Goal: Task Accomplishment & Management: Manage account settings

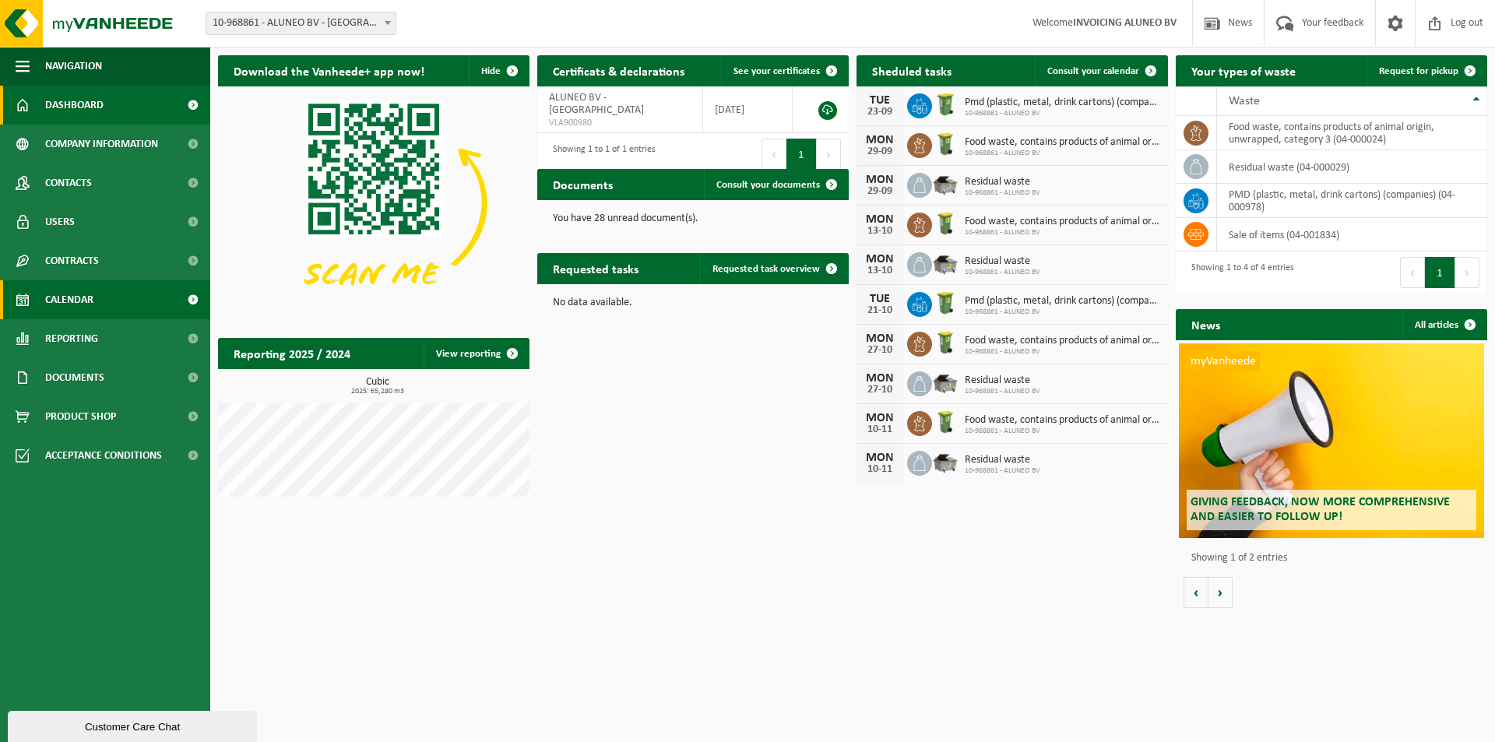
click at [81, 302] on span "Calendar" at bounding box center [69, 299] width 48 height 39
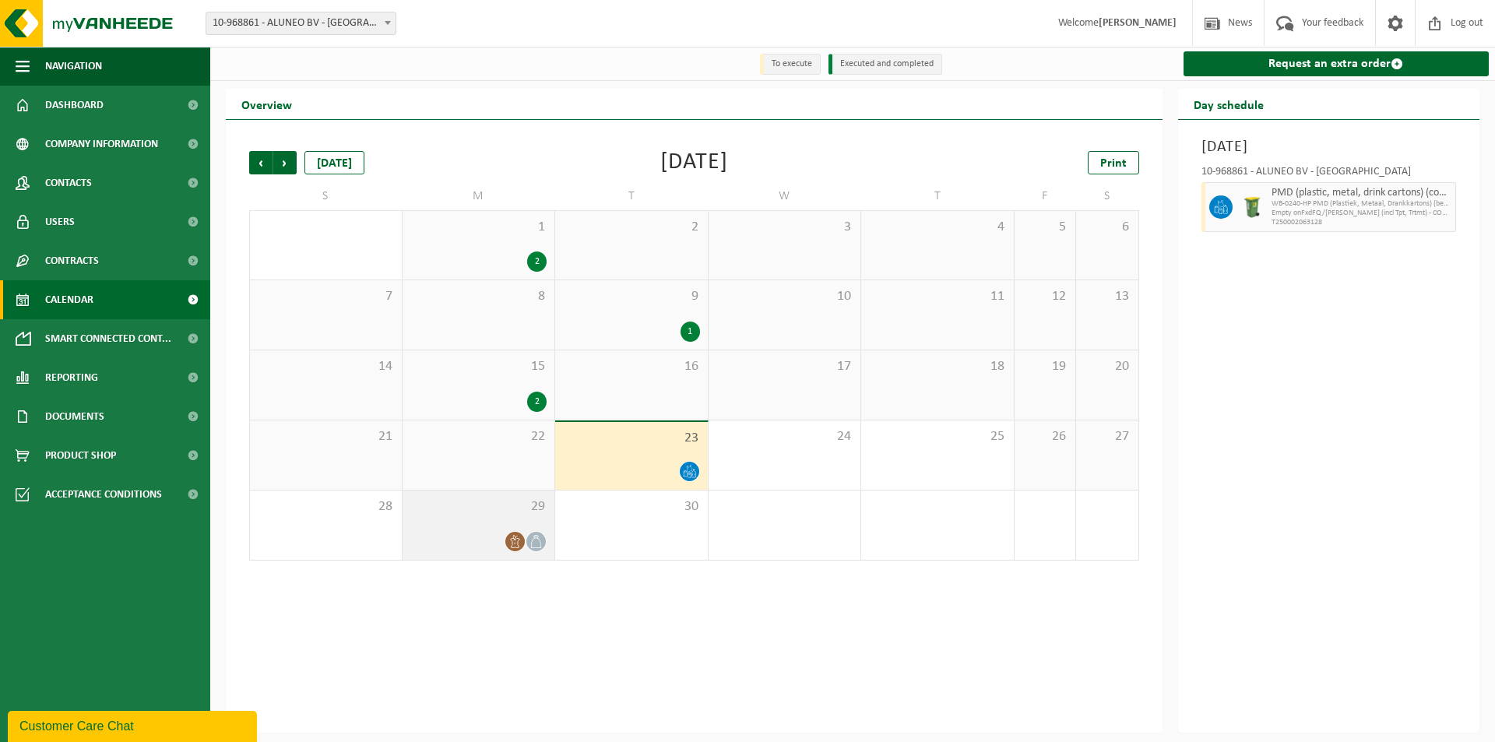
click at [515, 541] on icon at bounding box center [514, 541] width 9 height 13
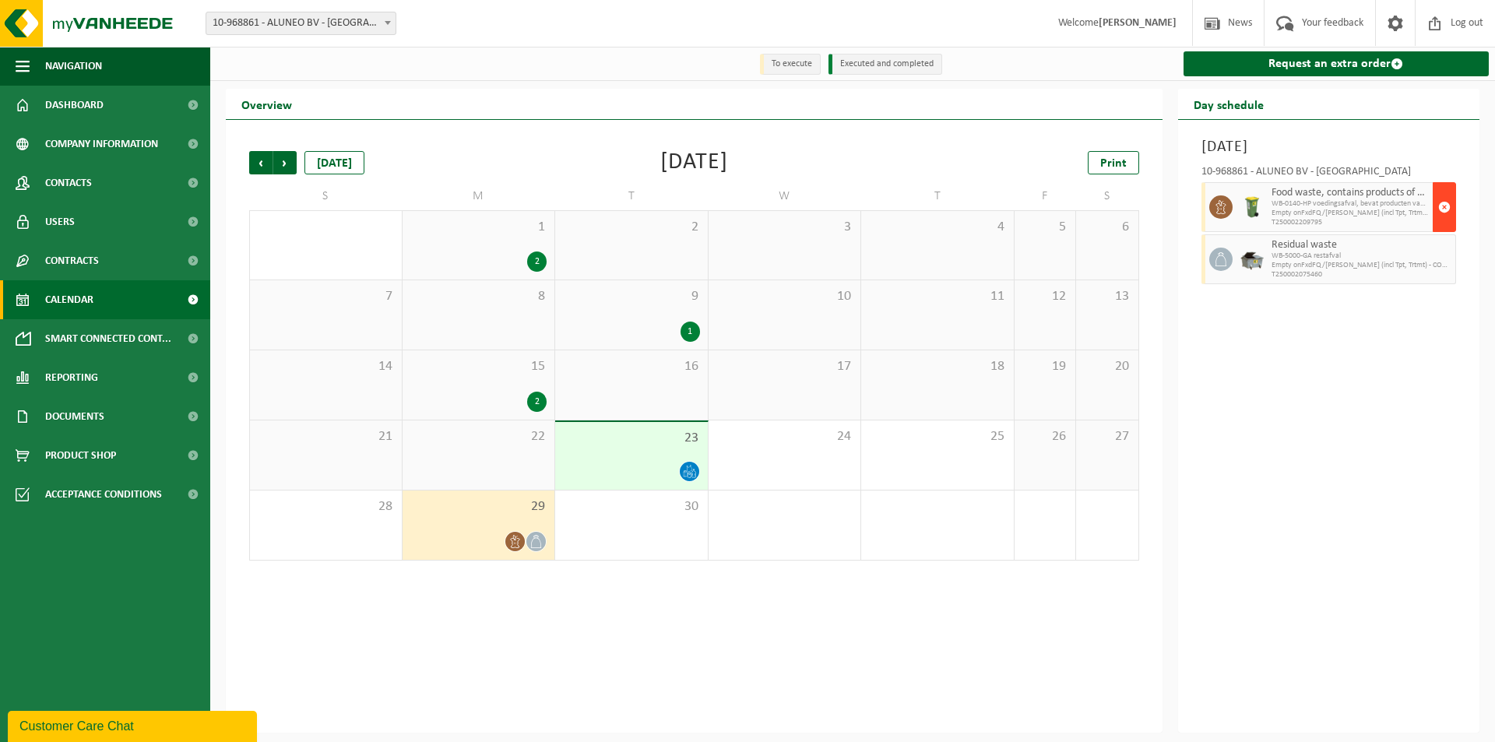
click at [1451, 204] on button "button" at bounding box center [1443, 207] width 23 height 50
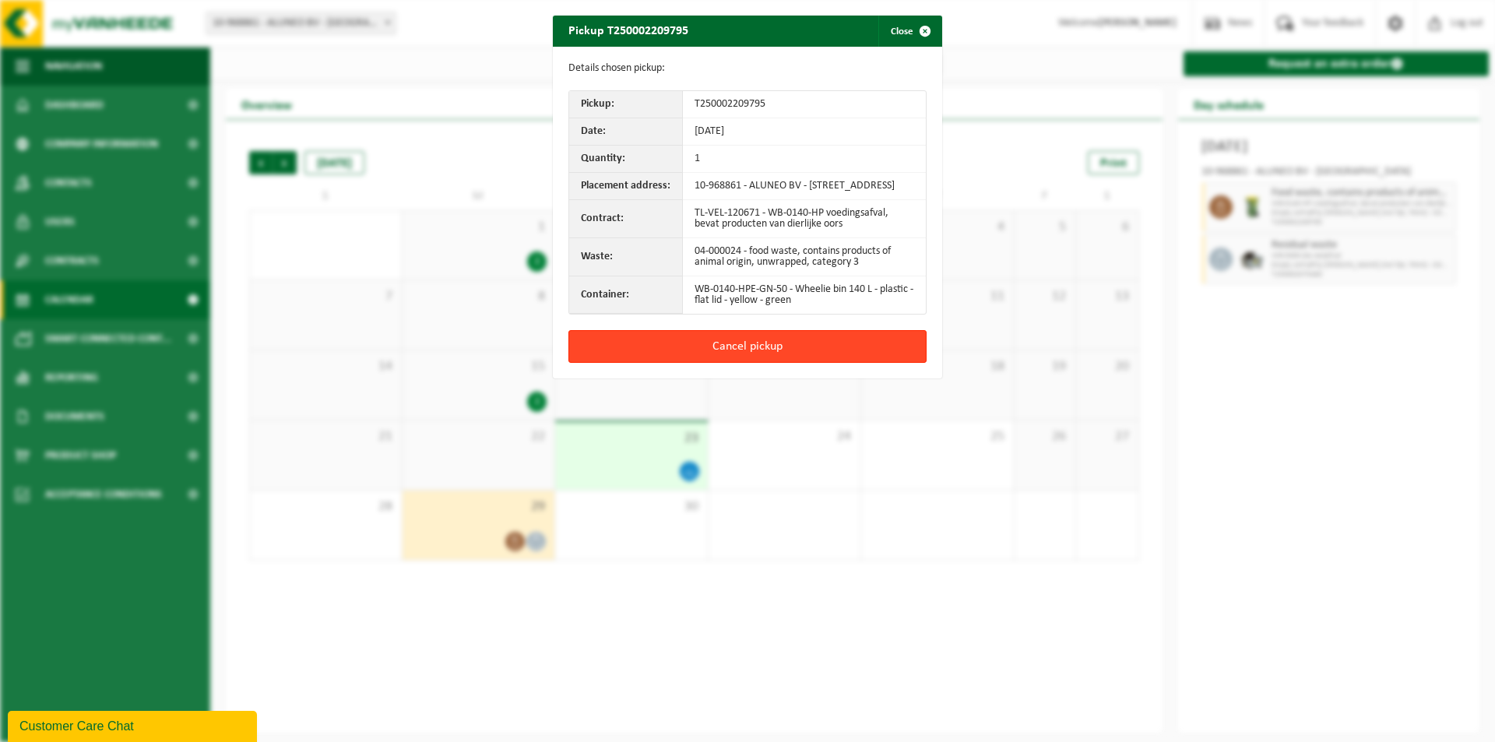
click at [715, 363] on button "Cancel pickup" at bounding box center [747, 346] width 358 height 33
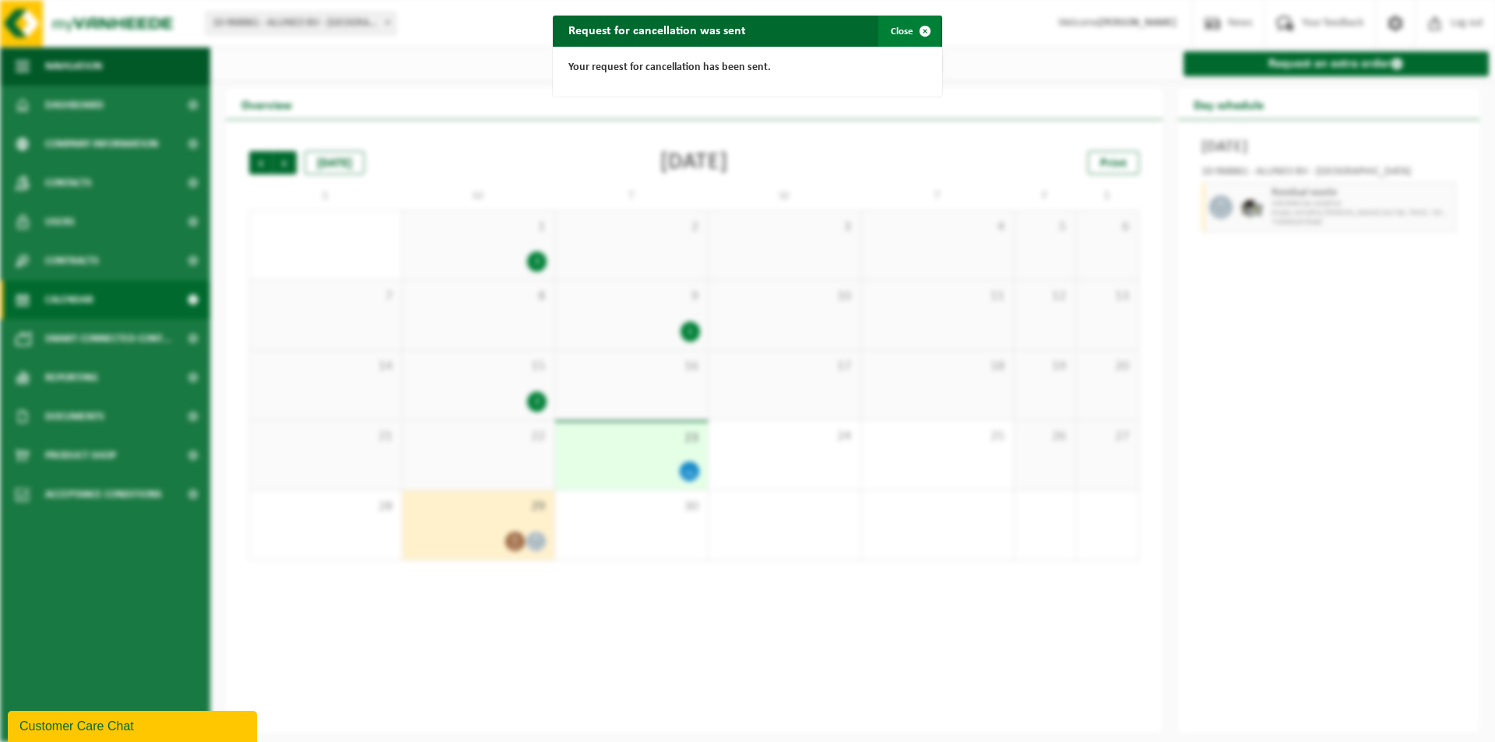
click at [926, 32] on span "button" at bounding box center [924, 31] width 31 height 31
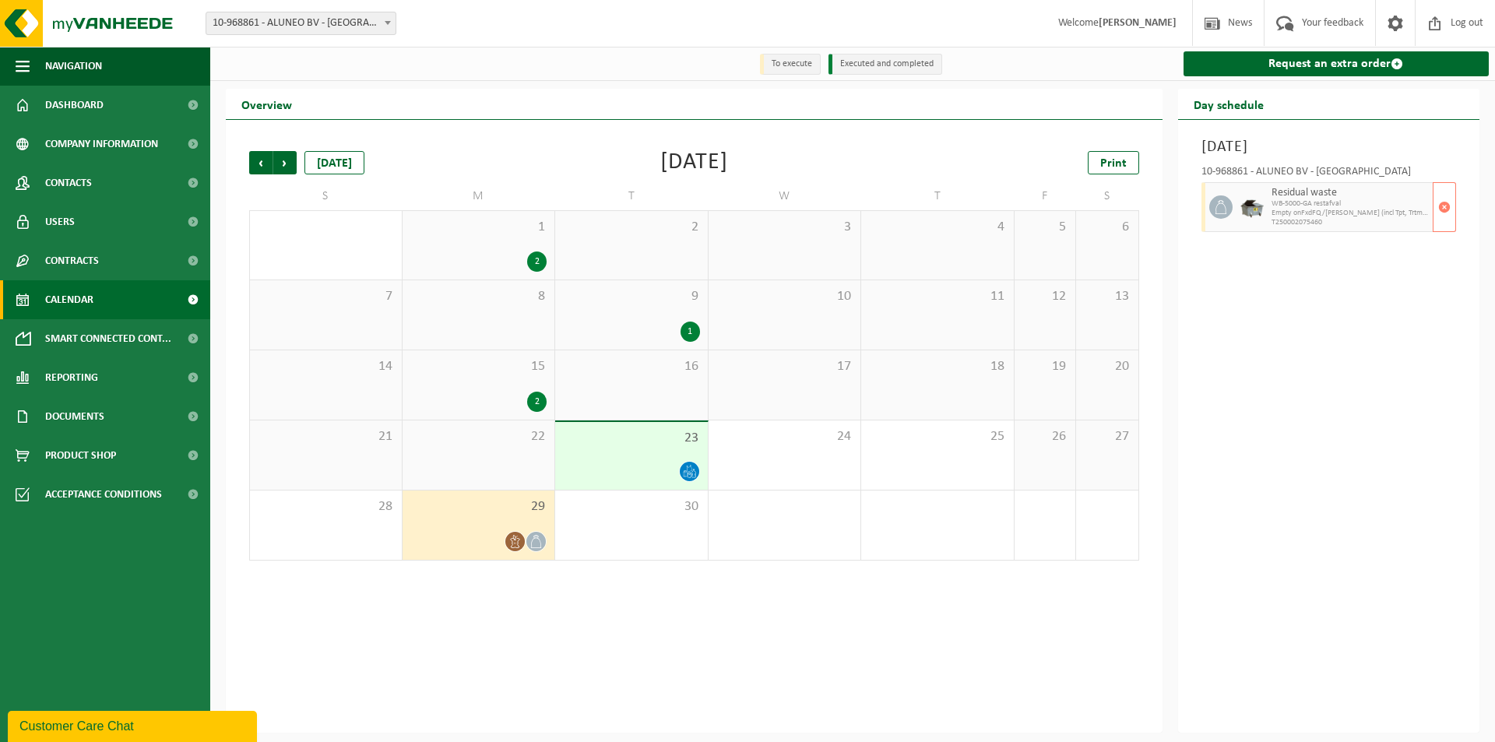
click at [1321, 200] on span "WB-5000-GA restafval" at bounding box center [1350, 203] width 158 height 9
click at [1443, 205] on span "button" at bounding box center [1444, 207] width 12 height 31
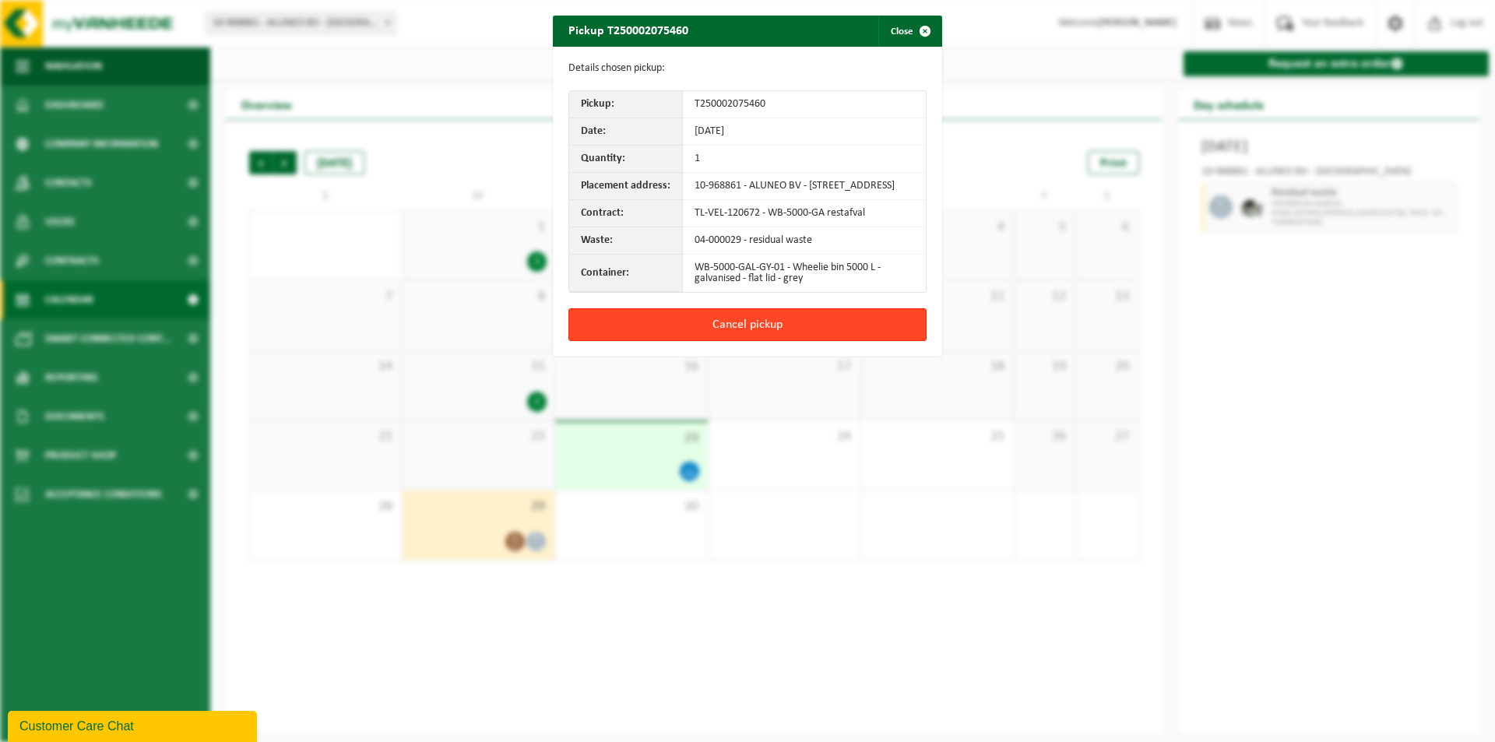
click at [740, 337] on button "Cancel pickup" at bounding box center [747, 324] width 358 height 33
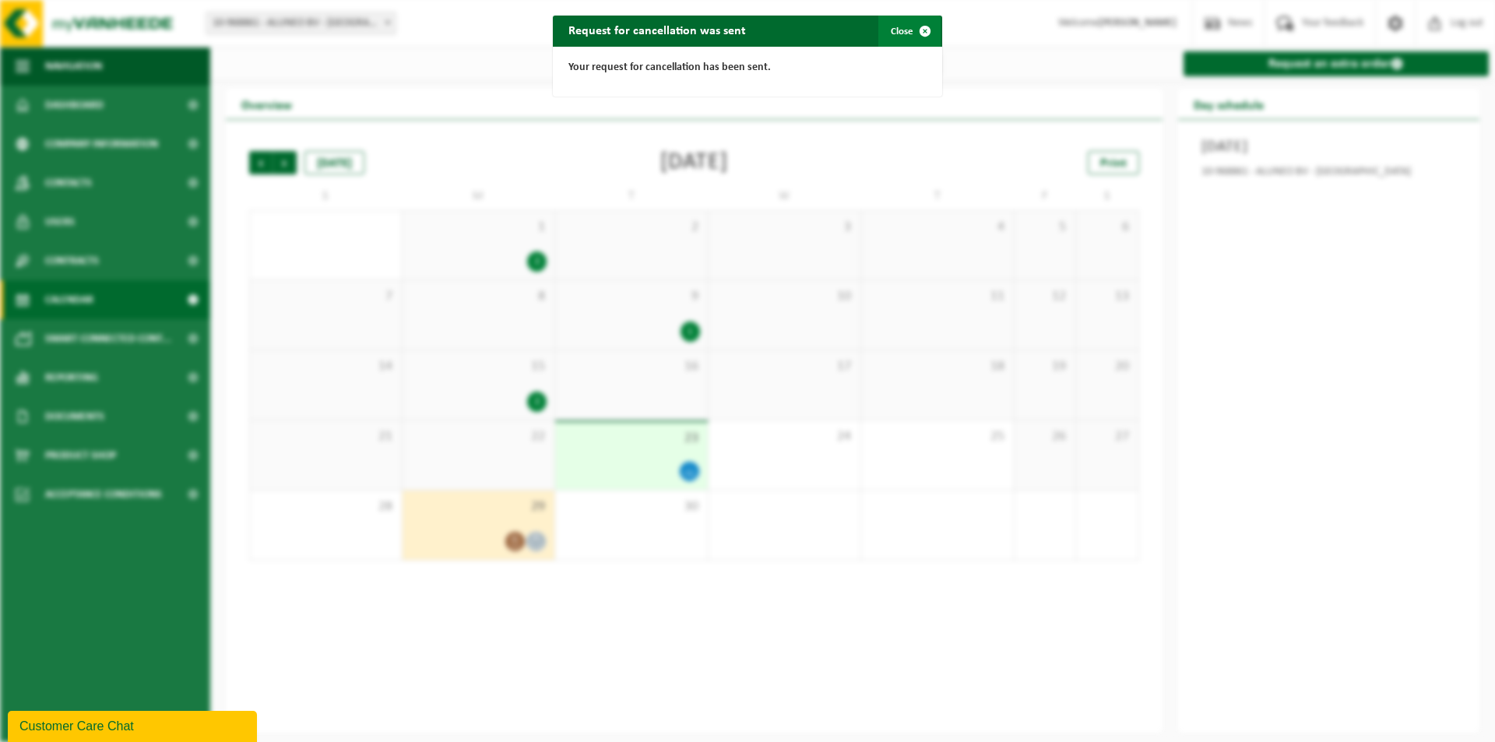
click at [916, 32] on span "button" at bounding box center [924, 31] width 31 height 31
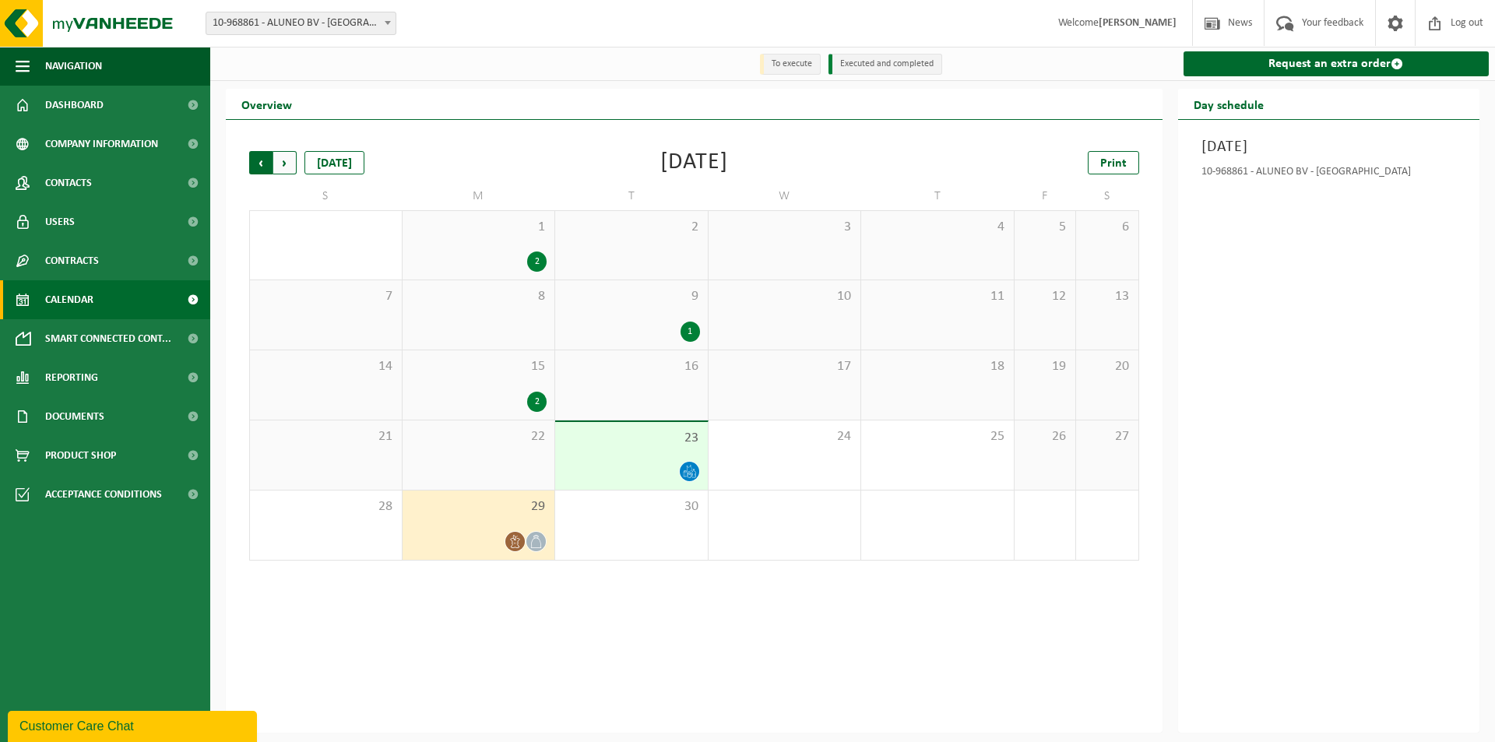
click at [288, 160] on span "Next" at bounding box center [284, 162] width 23 height 23
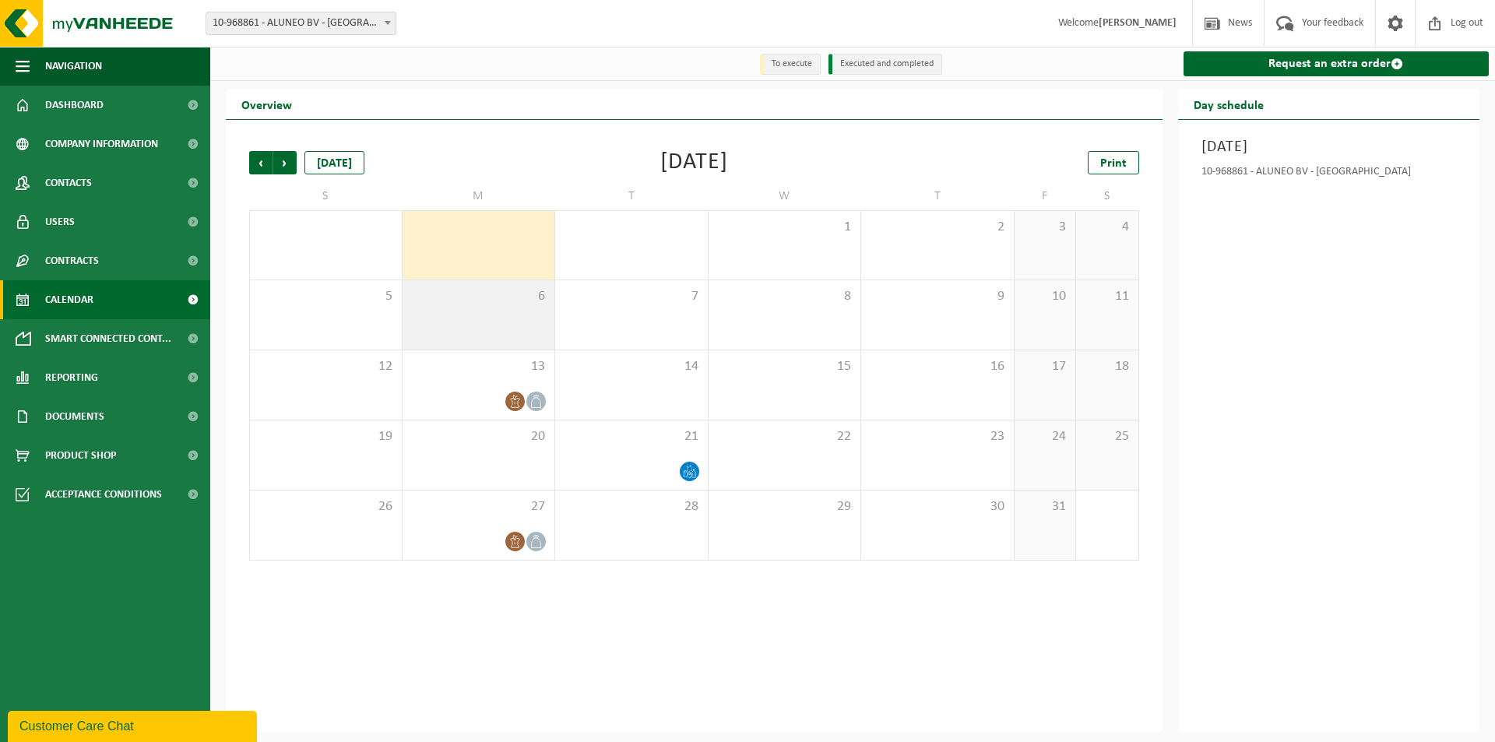
click at [534, 311] on div "6" at bounding box center [478, 314] width 153 height 69
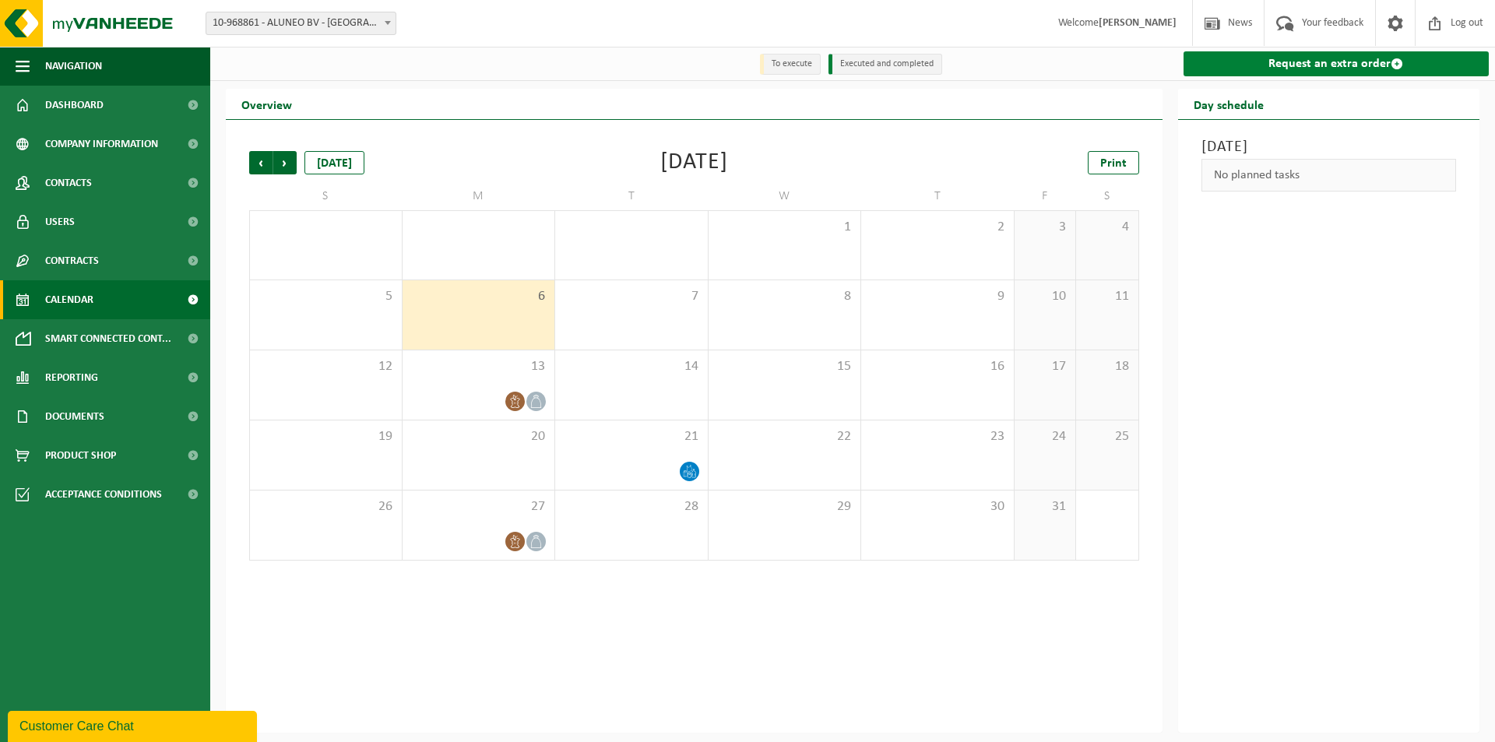
click at [1346, 66] on link "Request an extra order" at bounding box center [1336, 63] width 306 height 25
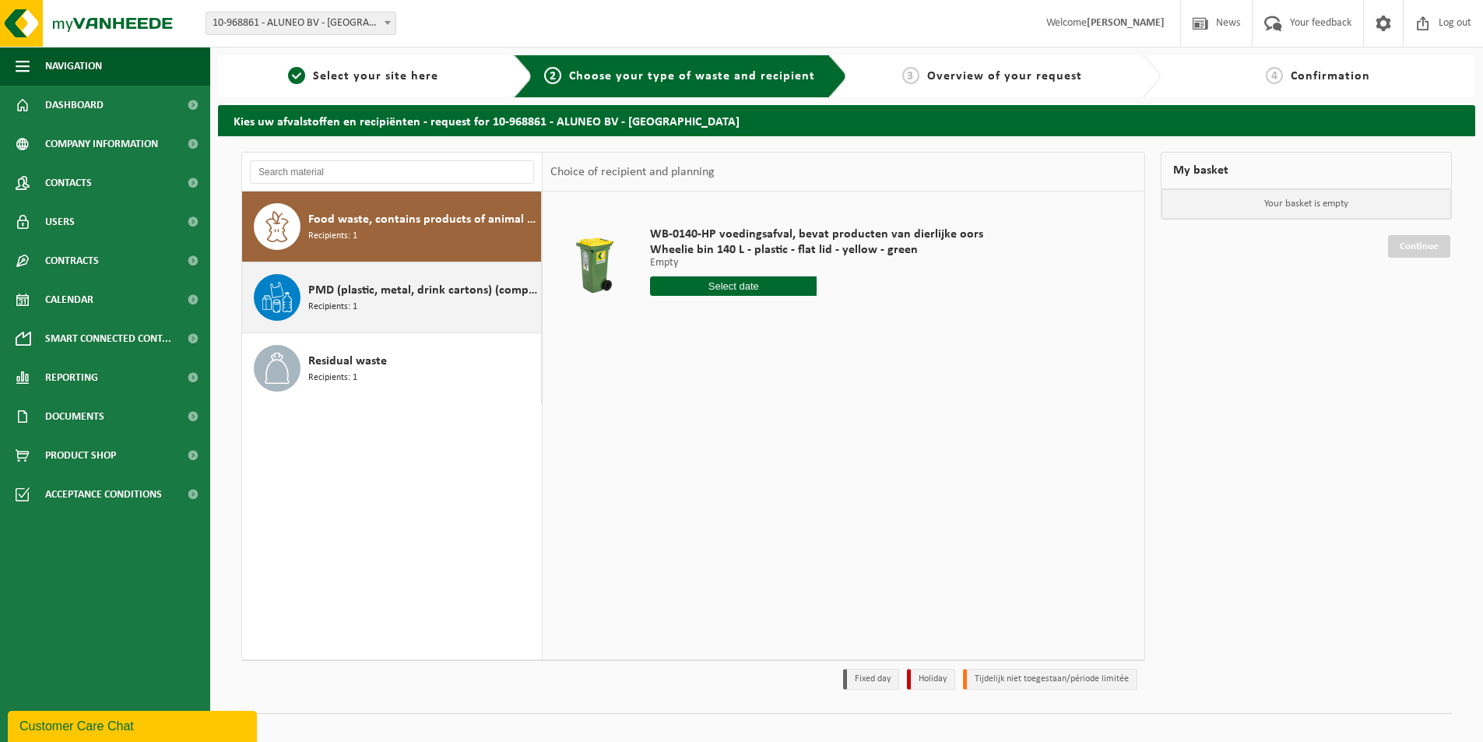
click at [432, 287] on span "PMD (plastic, metal, drink cartons) (companies)" at bounding box center [422, 290] width 229 height 19
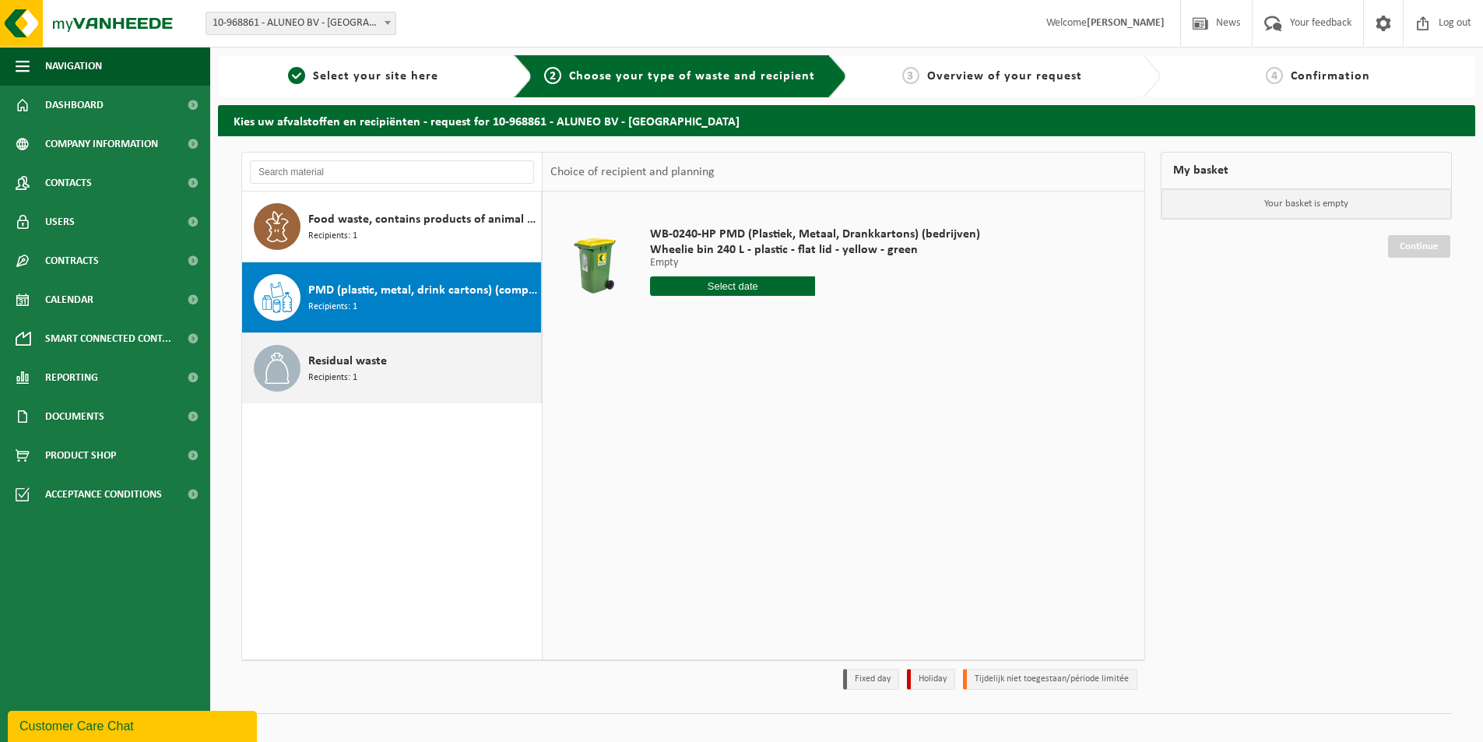
click at [416, 367] on div "Residual waste Recipients: 1" at bounding box center [422, 368] width 229 height 47
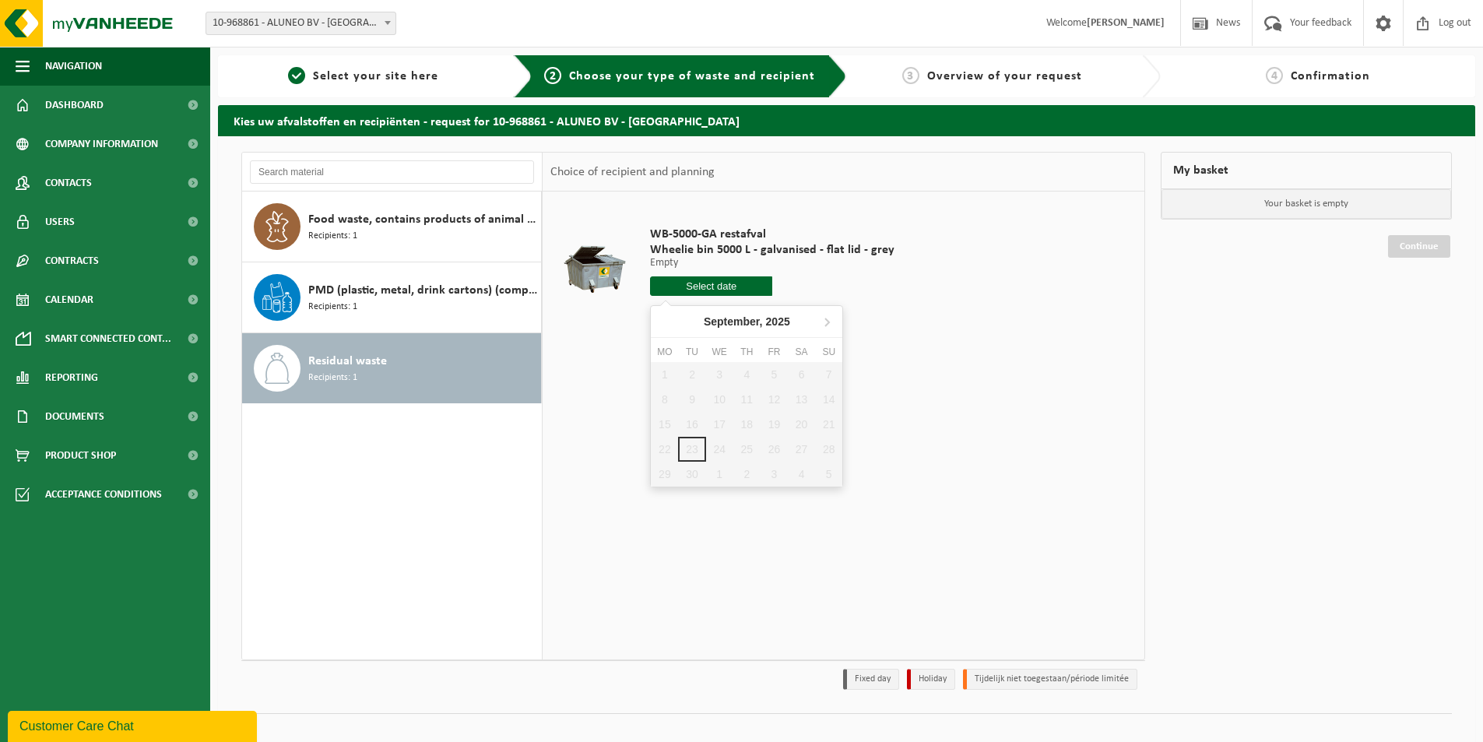
click at [701, 284] on input "text" at bounding box center [711, 285] width 122 height 19
click at [828, 324] on icon at bounding box center [827, 322] width 4 height 8
click at [665, 397] on div "6" at bounding box center [664, 399] width 27 height 25
type input "From 2025-10-06"
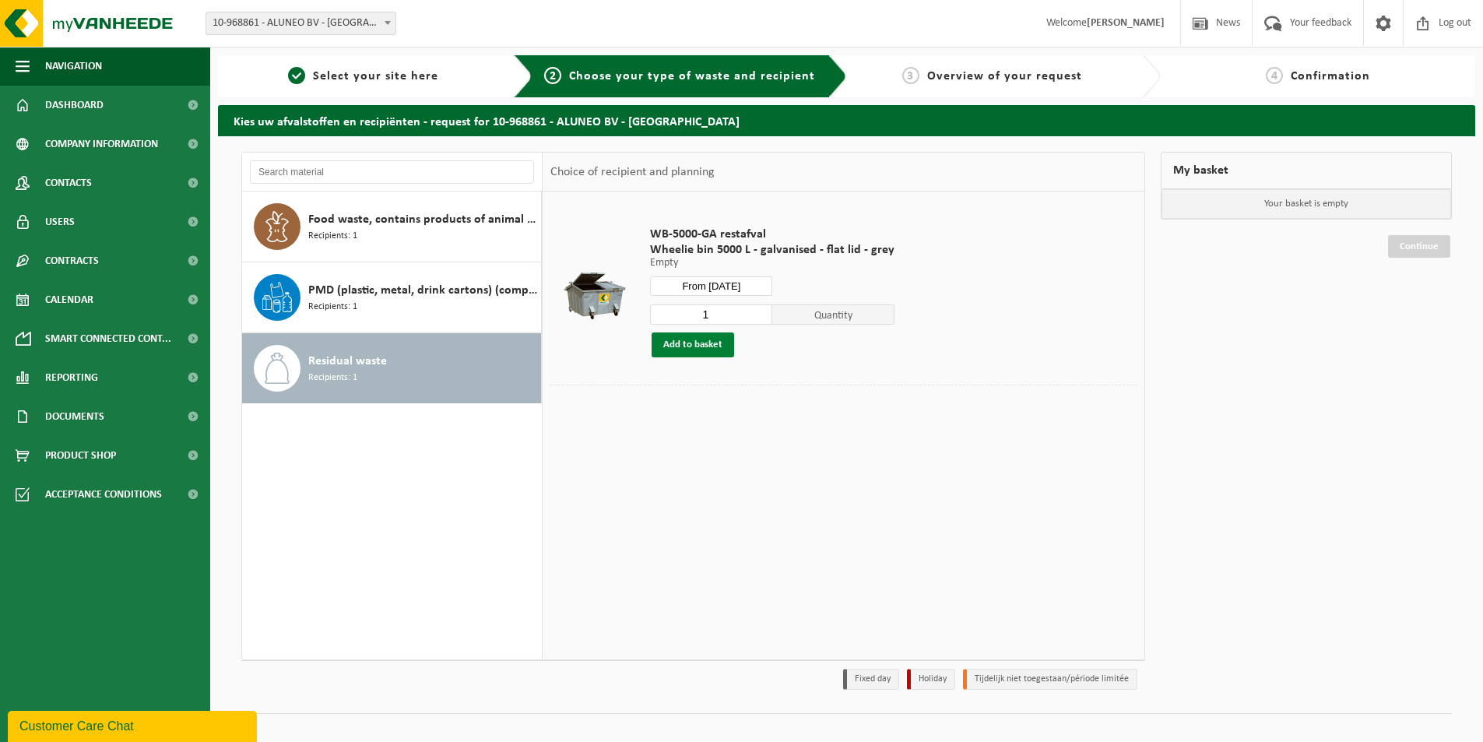
click at [684, 343] on button "Add to basket" at bounding box center [693, 344] width 83 height 25
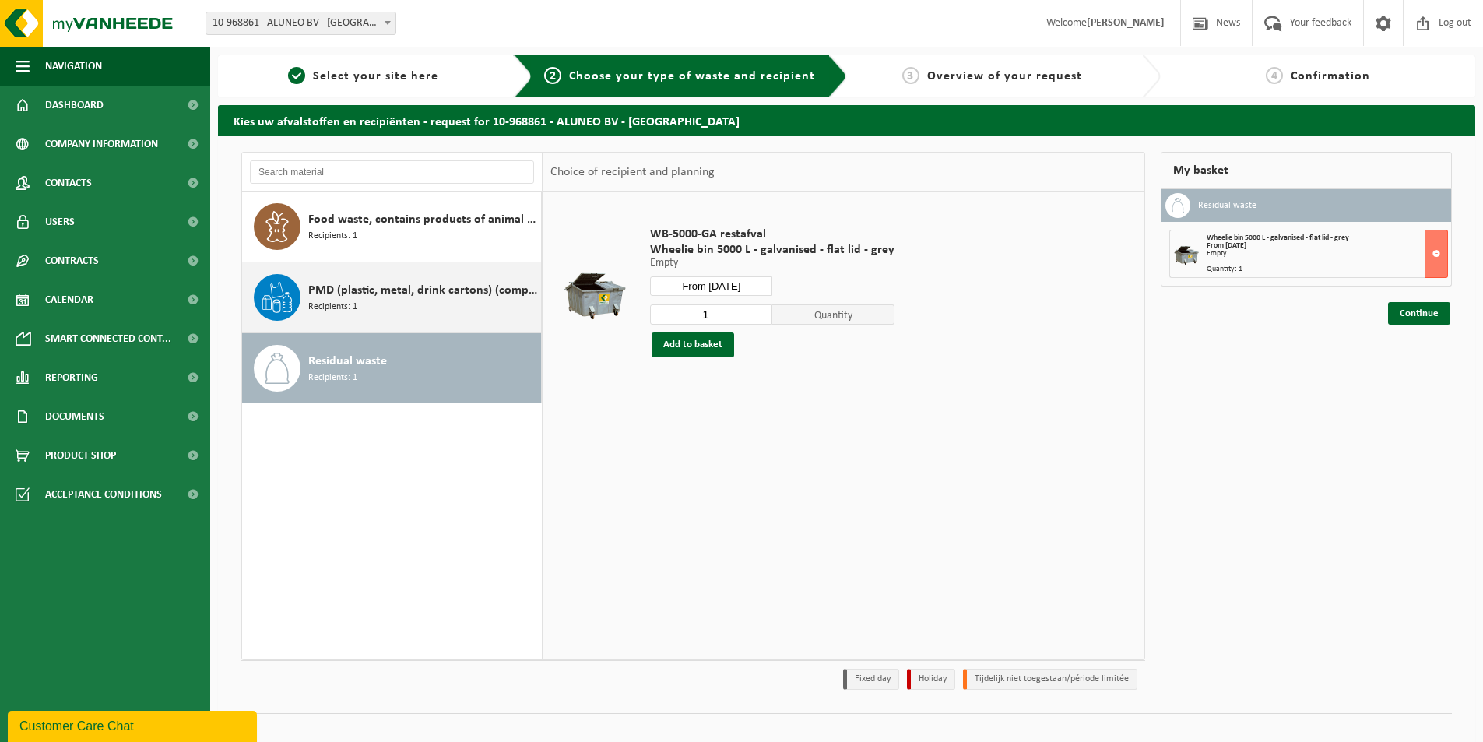
click at [451, 308] on div "PMD (plastic, metal, drink cartons) (companies) Recipients: 1" at bounding box center [422, 297] width 229 height 47
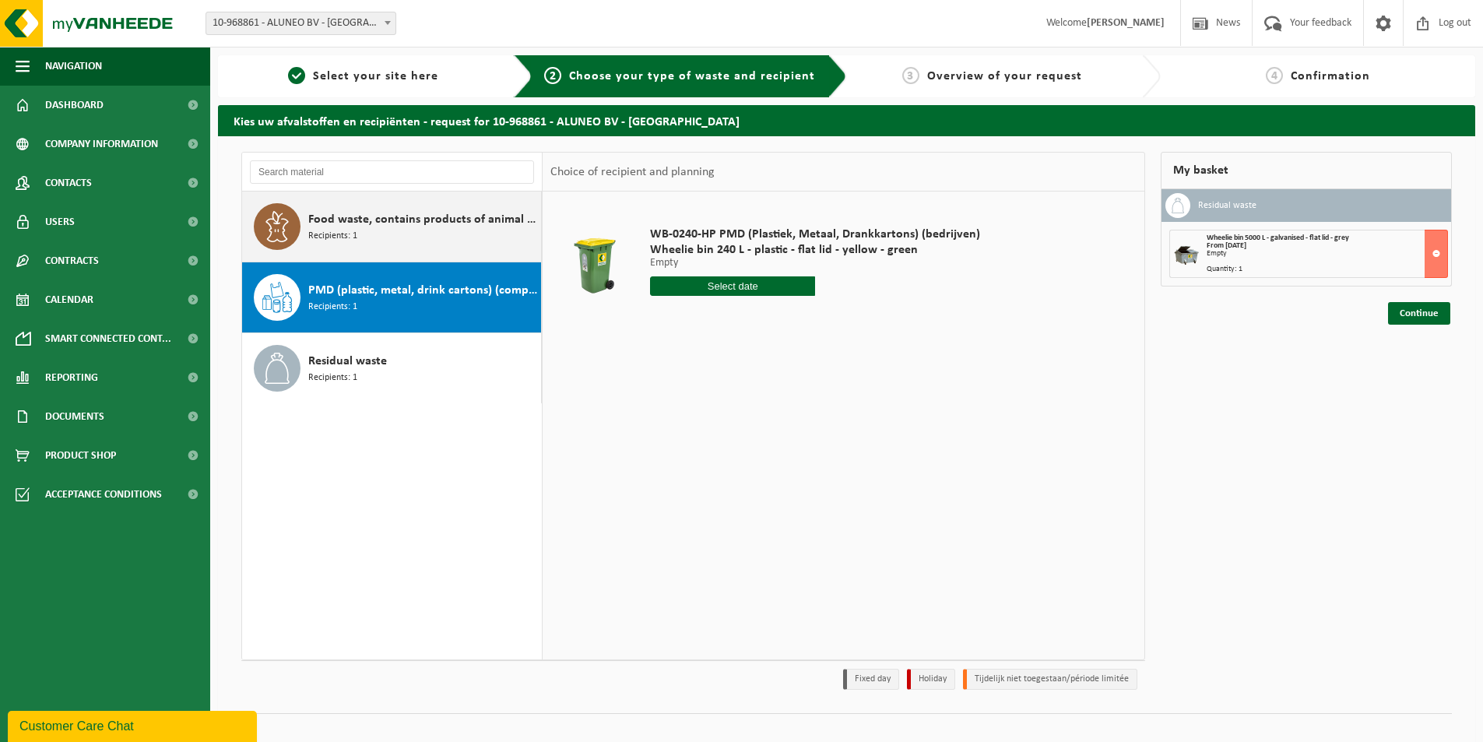
click at [454, 253] on div "Food waste, contains products of animal origin, unwrapped, category 3 Recipient…" at bounding box center [392, 227] width 300 height 70
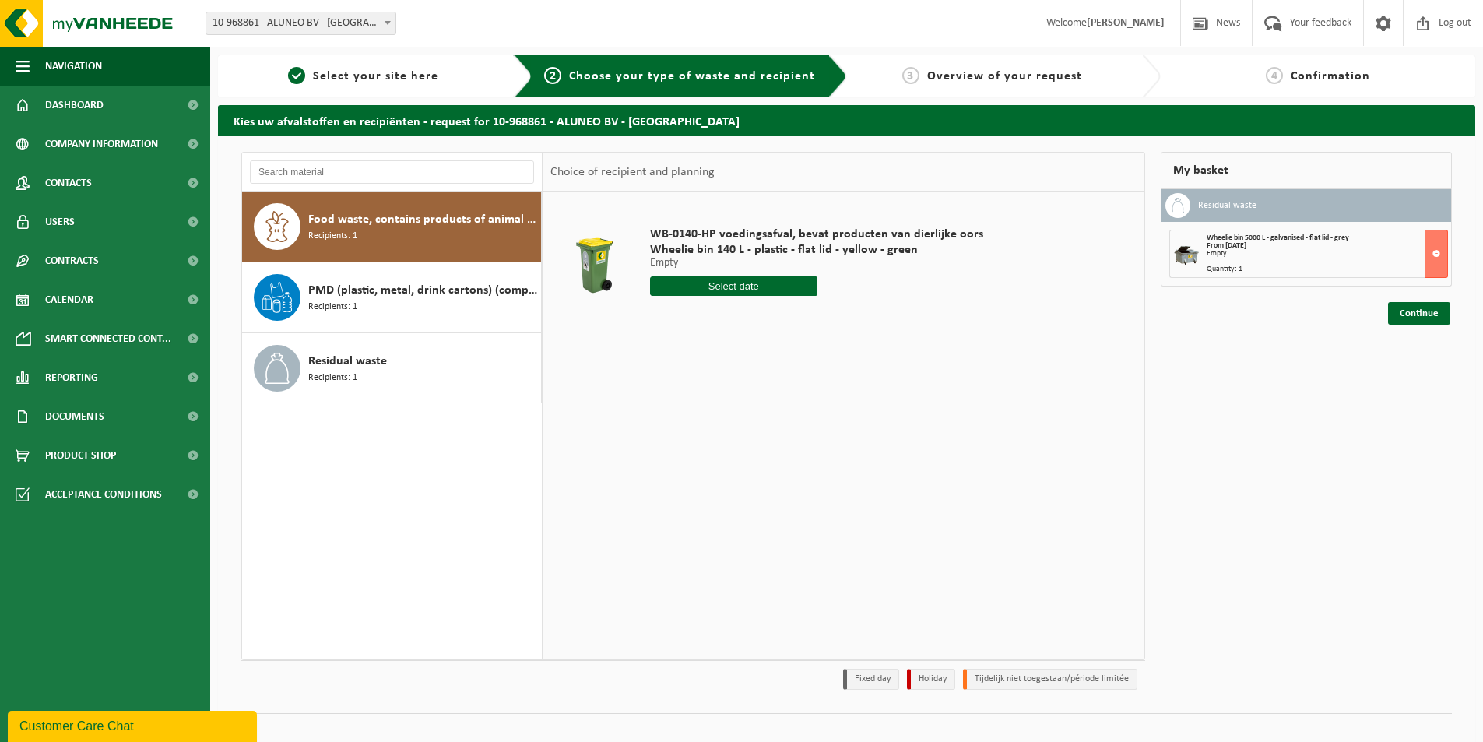
click at [715, 290] on input "text" at bounding box center [733, 285] width 167 height 19
click at [831, 322] on icon at bounding box center [826, 321] width 25 height 25
click at [670, 400] on div "6" at bounding box center [664, 399] width 27 height 25
type input "From 2025-10-06"
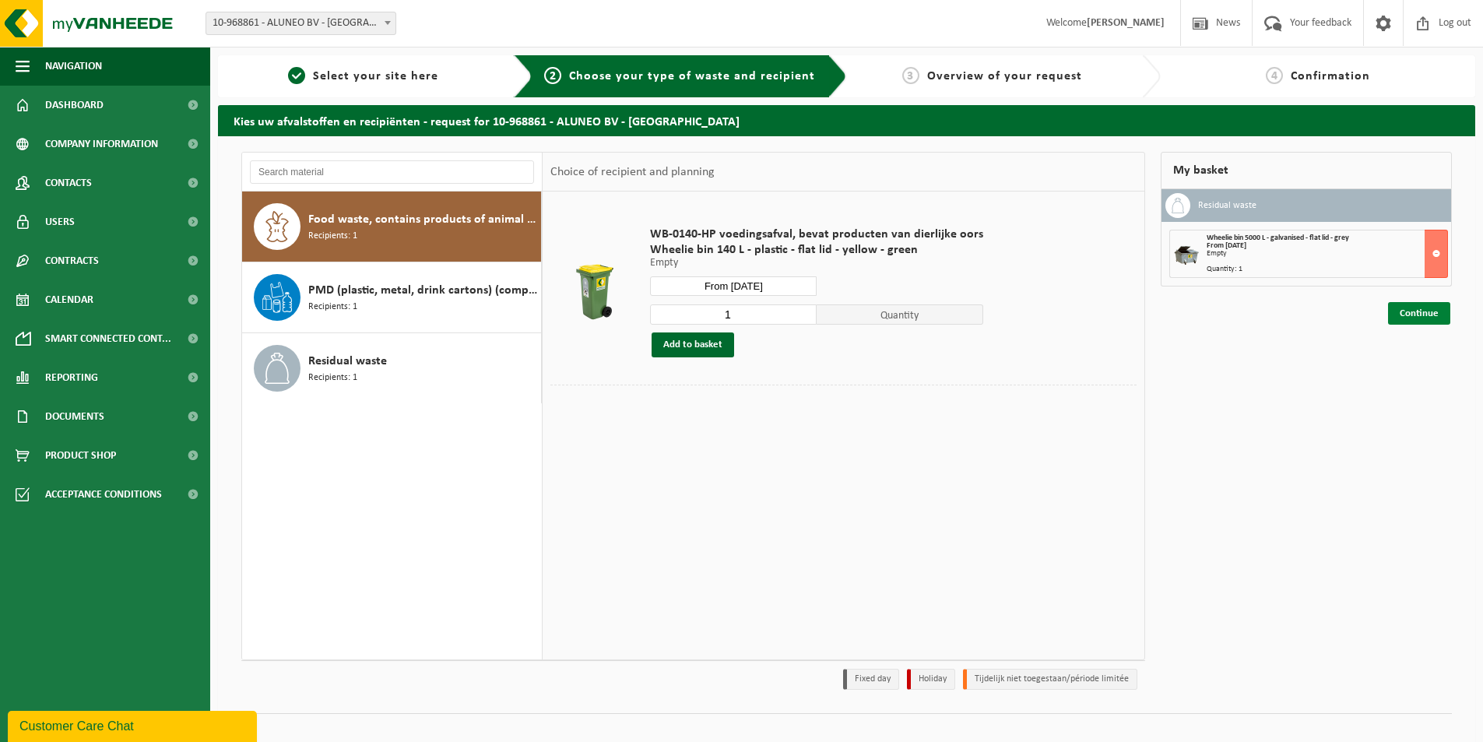
click at [1411, 311] on link "Continue" at bounding box center [1419, 313] width 62 height 23
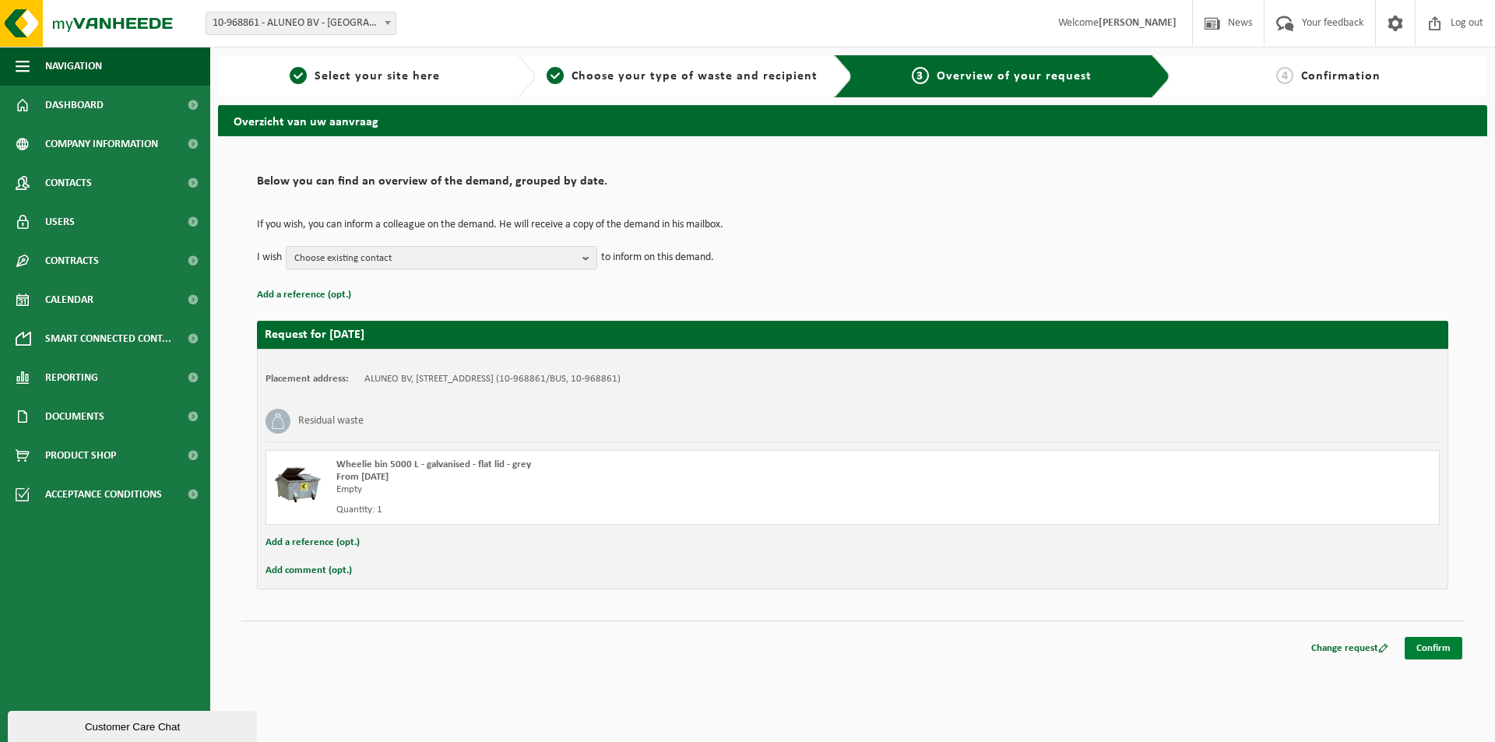
click at [1439, 651] on link "Confirm" at bounding box center [1433, 648] width 58 height 23
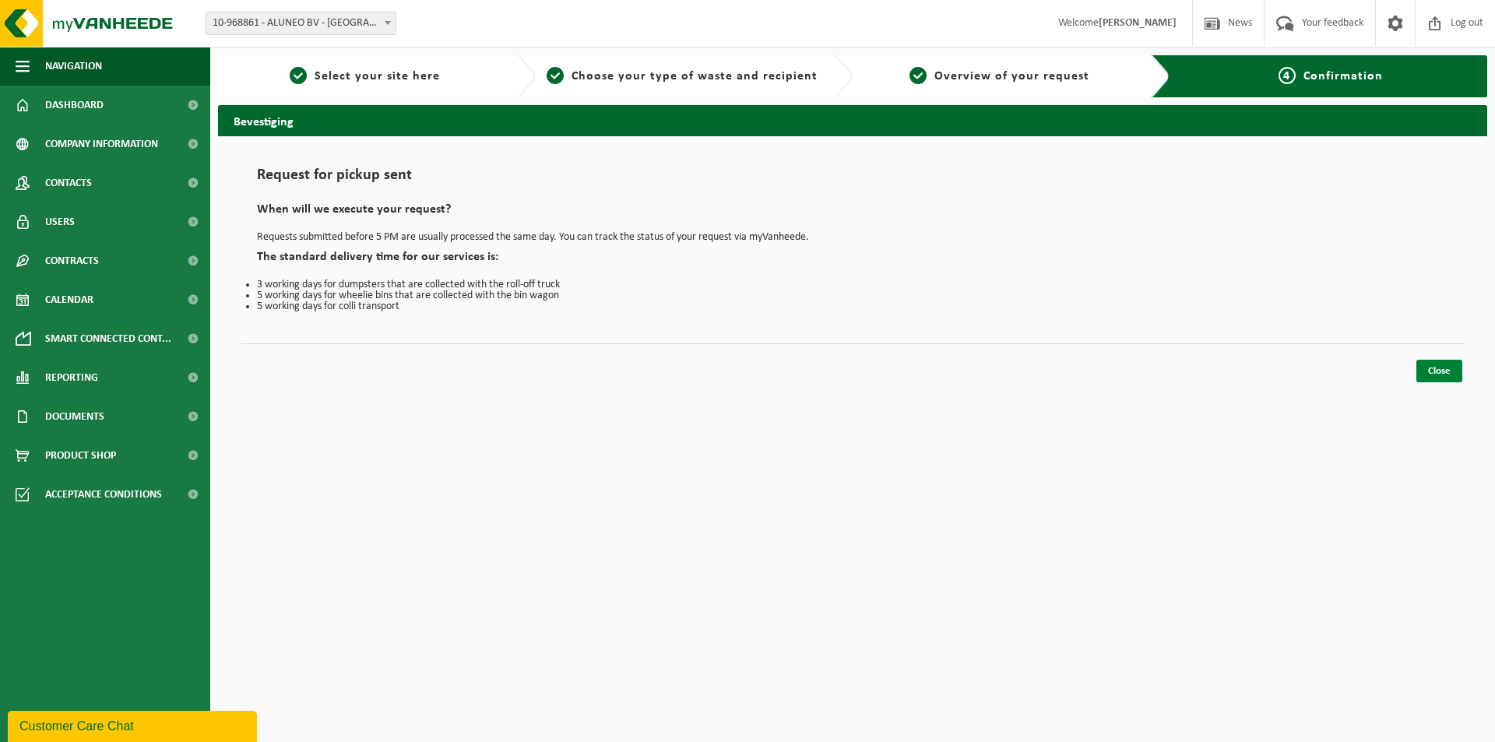
click at [1430, 372] on link "Close" at bounding box center [1439, 371] width 46 height 23
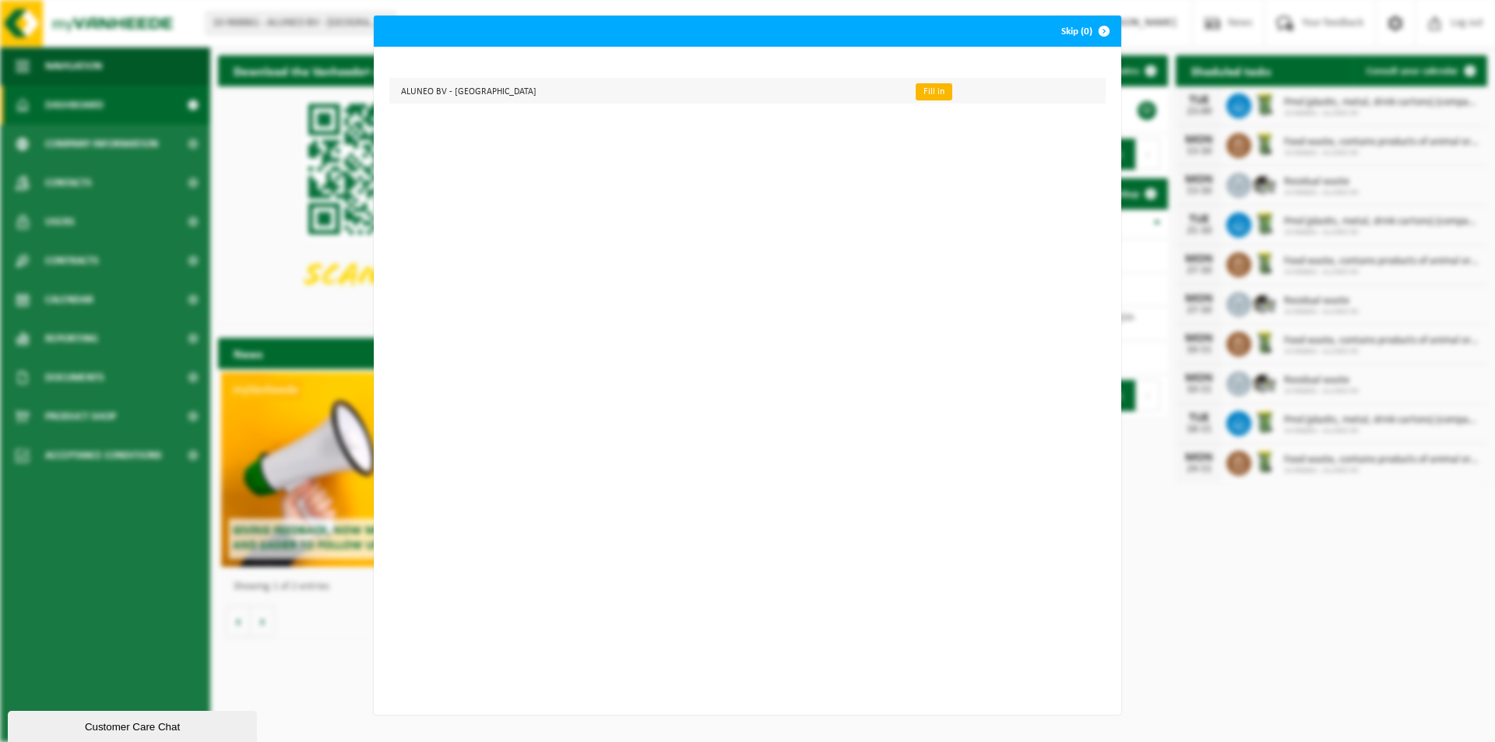
click at [916, 86] on link "Fill in" at bounding box center [934, 91] width 37 height 17
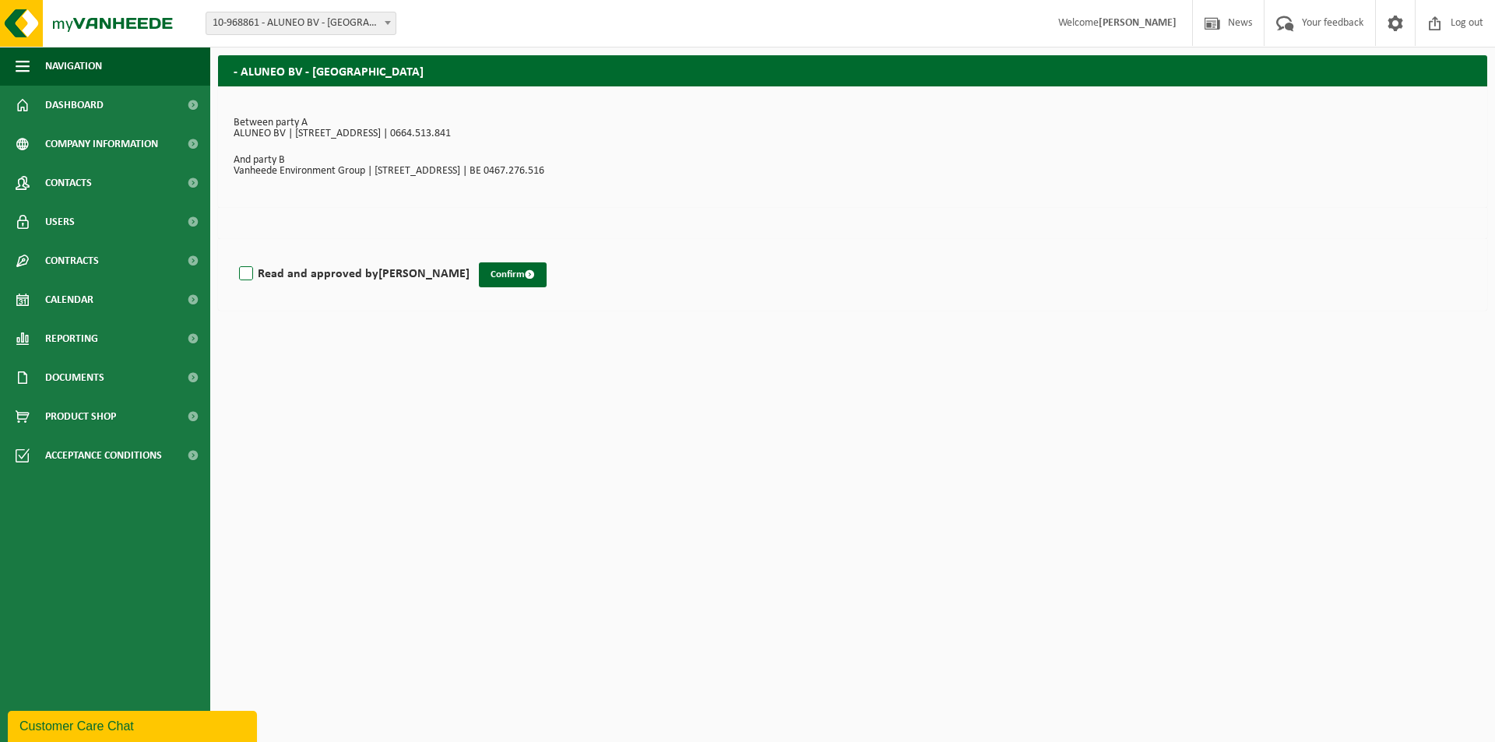
click at [260, 262] on label "Read and approved by Brenda Hemelings" at bounding box center [353, 273] width 234 height 23
click at [469, 255] on input "Read and approved by Brenda Hemelings" at bounding box center [469, 254] width 1 height 1
checkbox input "true"
click at [505, 277] on button "Confirm" at bounding box center [513, 274] width 68 height 25
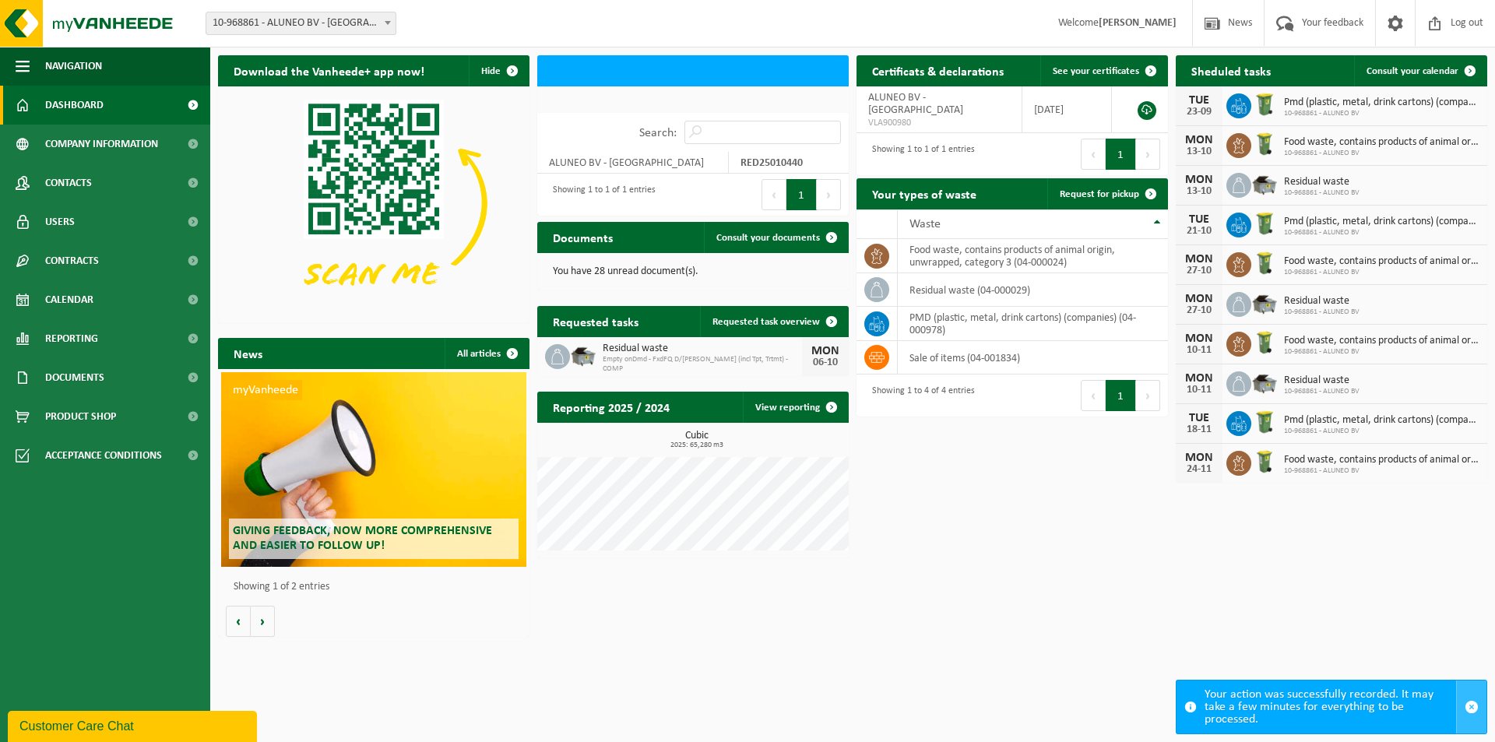
click at [1470, 709] on span "button" at bounding box center [1471, 707] width 14 height 14
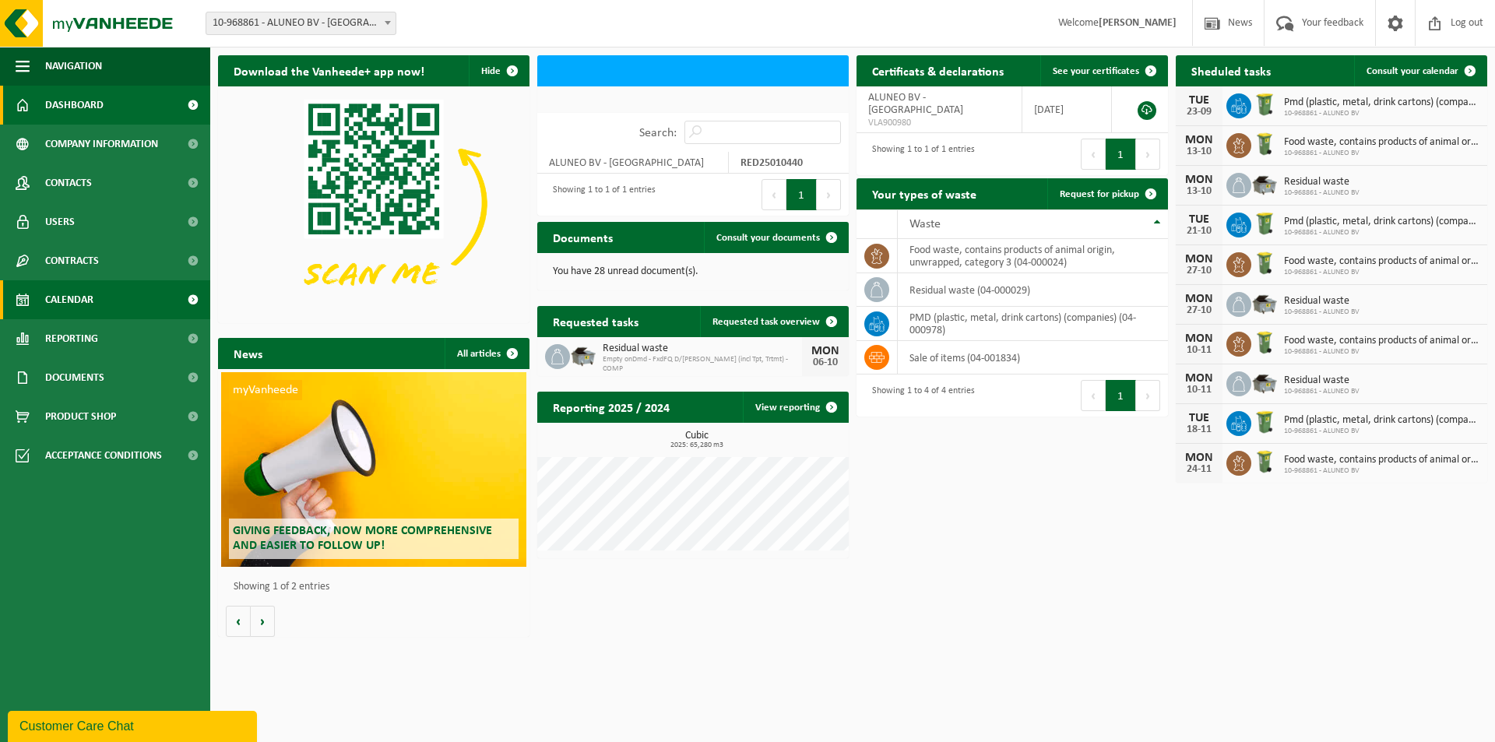
click at [60, 304] on span "Calendar" at bounding box center [69, 299] width 48 height 39
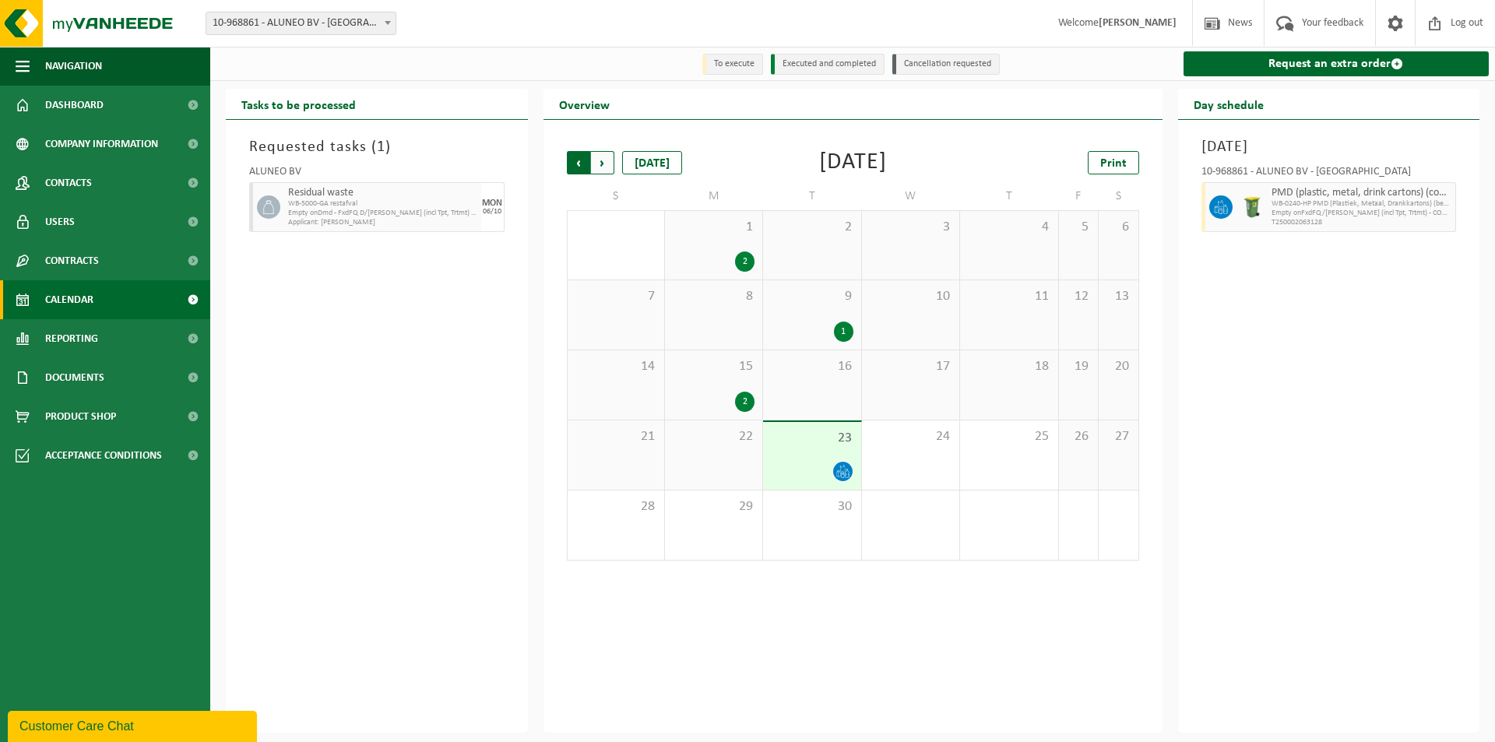
click at [601, 167] on span "Next" at bounding box center [602, 162] width 23 height 23
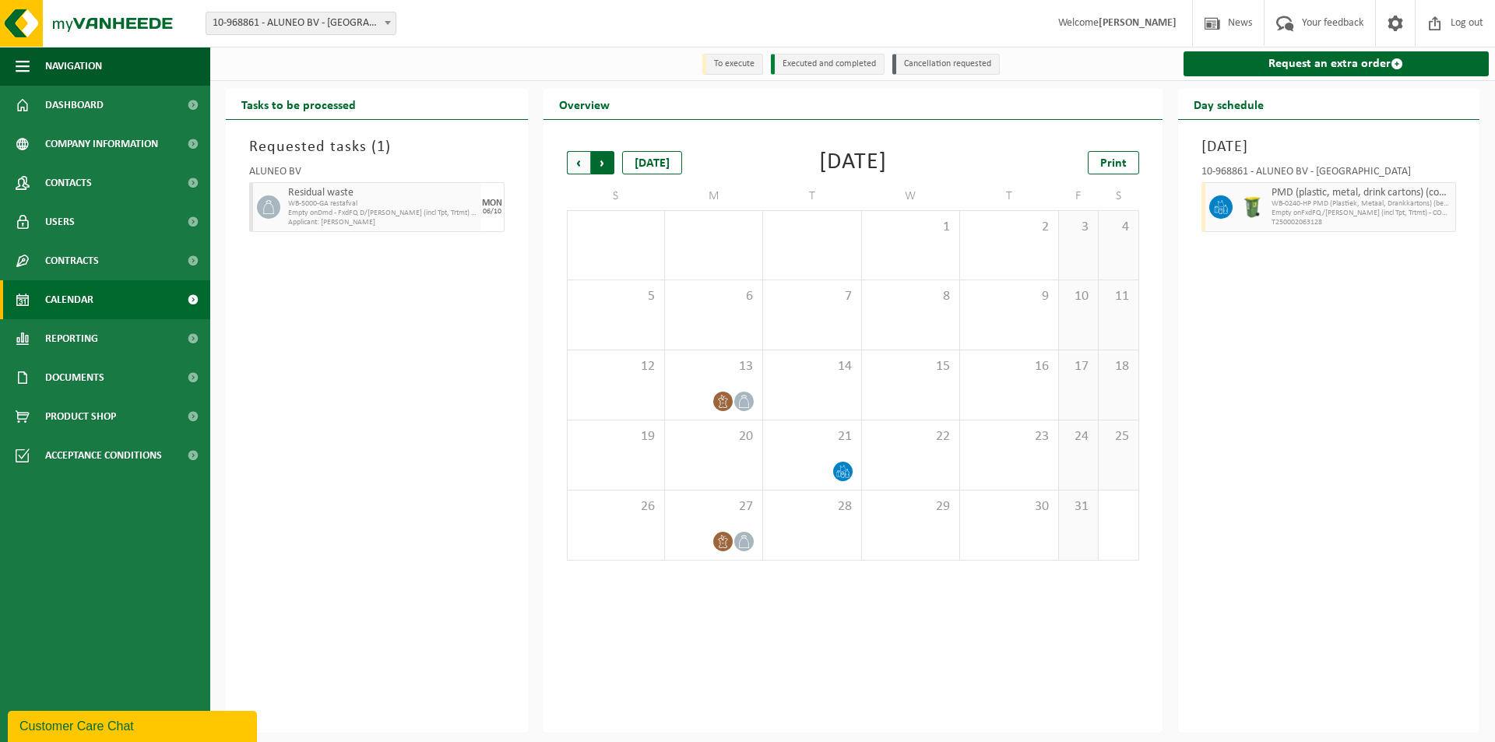
click at [576, 157] on span "Previous" at bounding box center [578, 162] width 23 height 23
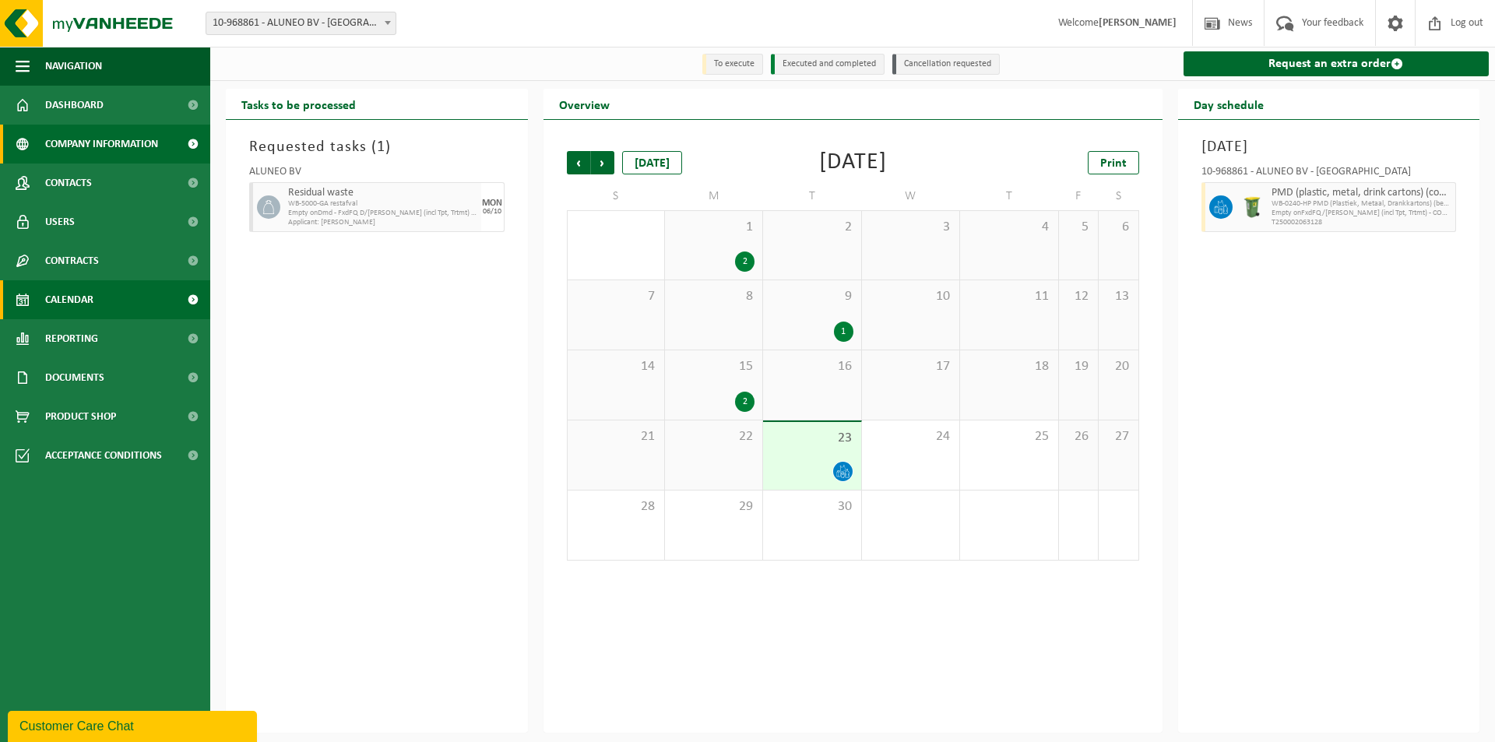
click at [87, 152] on span "Company information" at bounding box center [101, 144] width 113 height 39
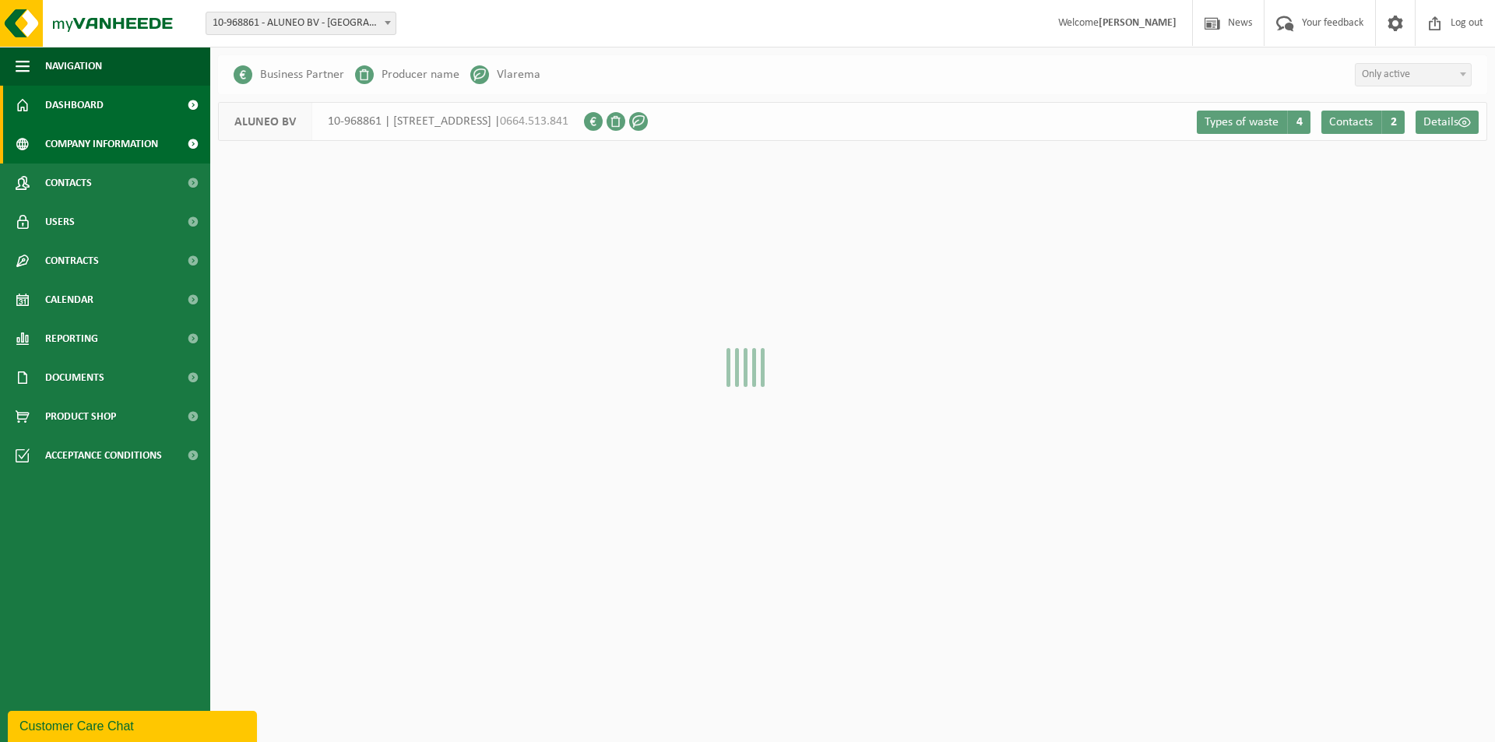
click at [68, 101] on span "Dashboard" at bounding box center [74, 105] width 58 height 39
